Goal: Navigation & Orientation: Locate item on page

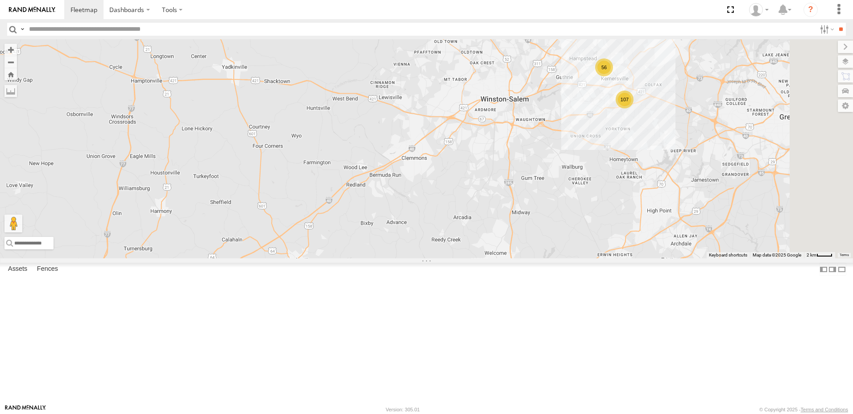
drag, startPoint x: 394, startPoint y: 294, endPoint x: 286, endPoint y: 355, distance: 123.9
click at [286, 258] on div "107 56 213880L" at bounding box center [426, 148] width 853 height 219
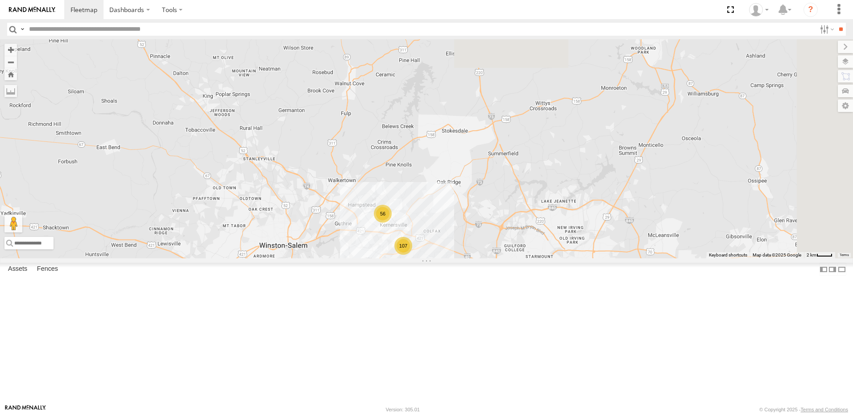
drag, startPoint x: 685, startPoint y: 215, endPoint x: 515, endPoint y: 341, distance: 211.5
click at [515, 258] on div "107 56 213880L" at bounding box center [426, 148] width 853 height 219
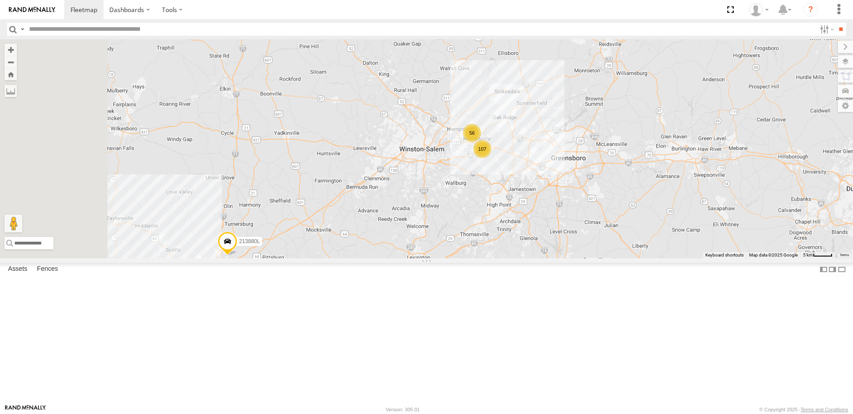
drag, startPoint x: 515, startPoint y: 340, endPoint x: 594, endPoint y: 231, distance: 133.9
click at [594, 231] on div "213880L 107 56" at bounding box center [426, 148] width 853 height 219
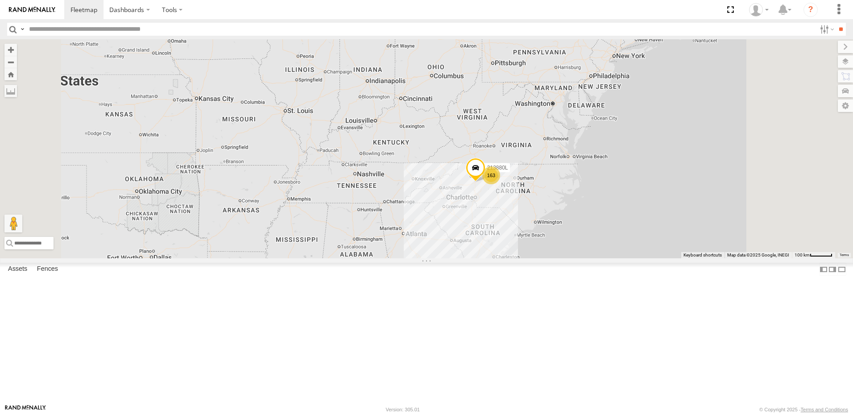
click at [486, 182] on span at bounding box center [476, 170] width 20 height 24
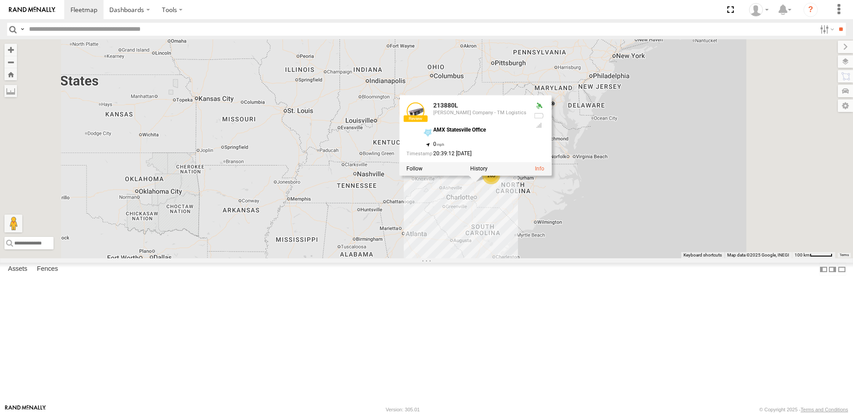
click at [599, 258] on div "213880L 163 213880L [PERSON_NAME] Company - TM Logistics AMX Statesville Office…" at bounding box center [426, 148] width 853 height 219
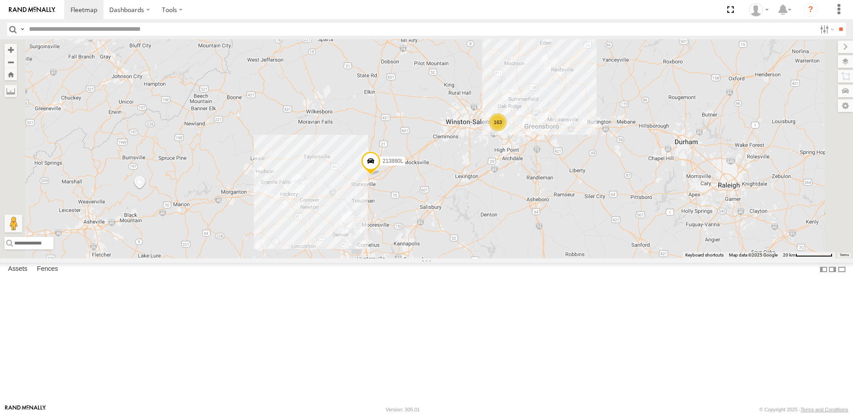
drag, startPoint x: 554, startPoint y: 192, endPoint x: 549, endPoint y: 346, distance: 154.1
click at [549, 258] on div "213880L 163" at bounding box center [426, 148] width 853 height 219
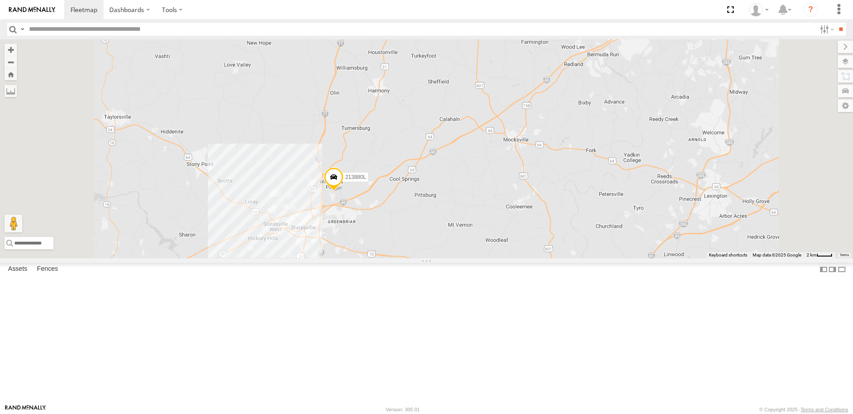
drag, startPoint x: 472, startPoint y: 191, endPoint x: 474, endPoint y: 309, distance: 117.8
click at [474, 258] on div "213880L" at bounding box center [426, 148] width 853 height 219
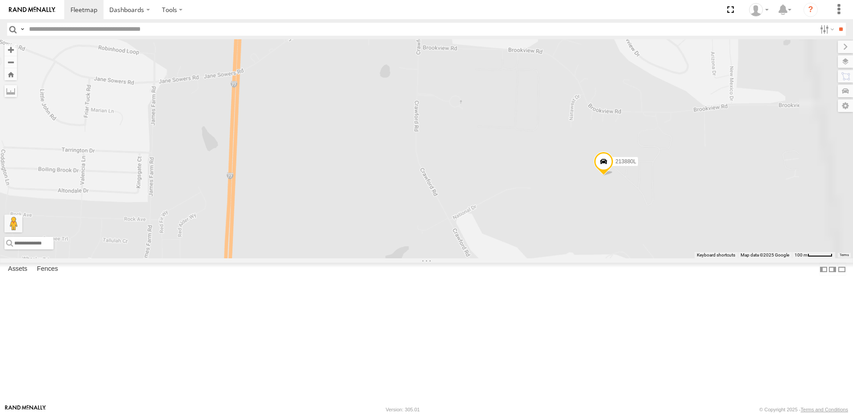
drag, startPoint x: 570, startPoint y: 256, endPoint x: 423, endPoint y: 305, distance: 155.2
click at [423, 258] on div "213880L" at bounding box center [426, 148] width 853 height 219
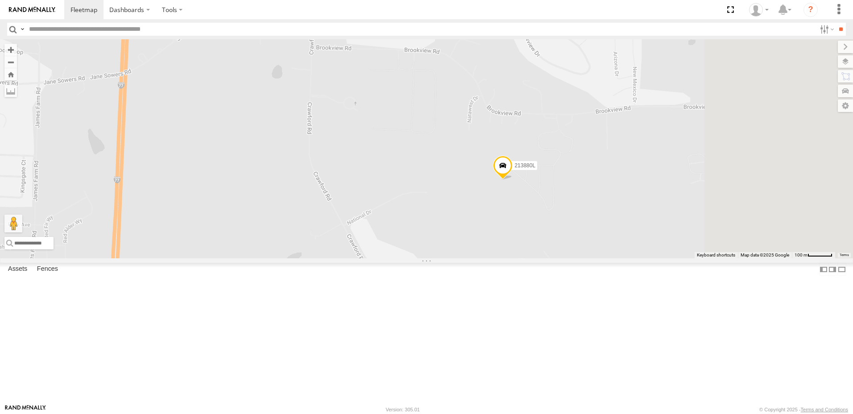
drag, startPoint x: 726, startPoint y: 277, endPoint x: 615, endPoint y: 276, distance: 111.1
click at [615, 258] on div "213880L" at bounding box center [426, 148] width 853 height 219
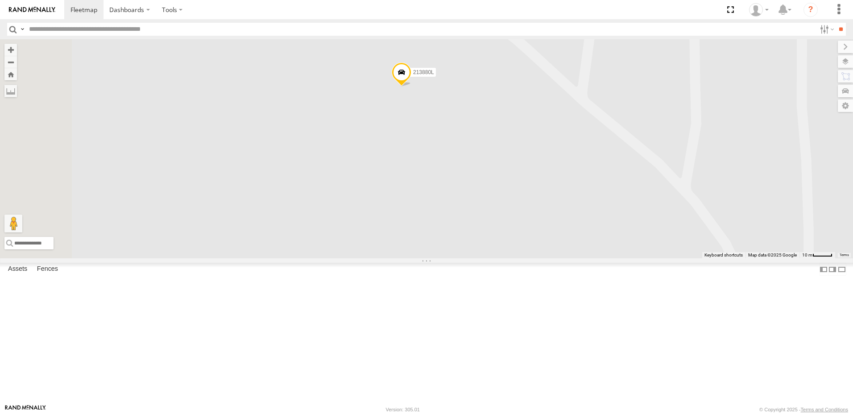
drag, startPoint x: 590, startPoint y: 183, endPoint x: 606, endPoint y: 275, distance: 93.8
click at [606, 258] on div "213880L" at bounding box center [426, 148] width 853 height 219
click at [17, 74] on button "Zoom Home" at bounding box center [10, 74] width 12 height 12
